Goal: Navigation & Orientation: Find specific page/section

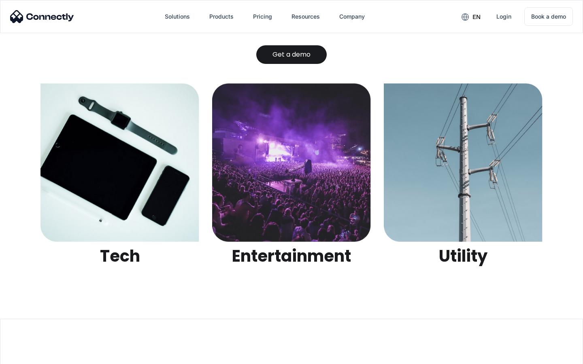
scroll to position [2555, 0]
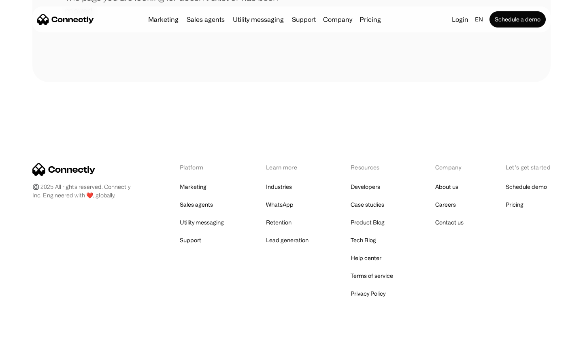
scroll to position [148, 0]
